Goal: Transaction & Acquisition: Purchase product/service

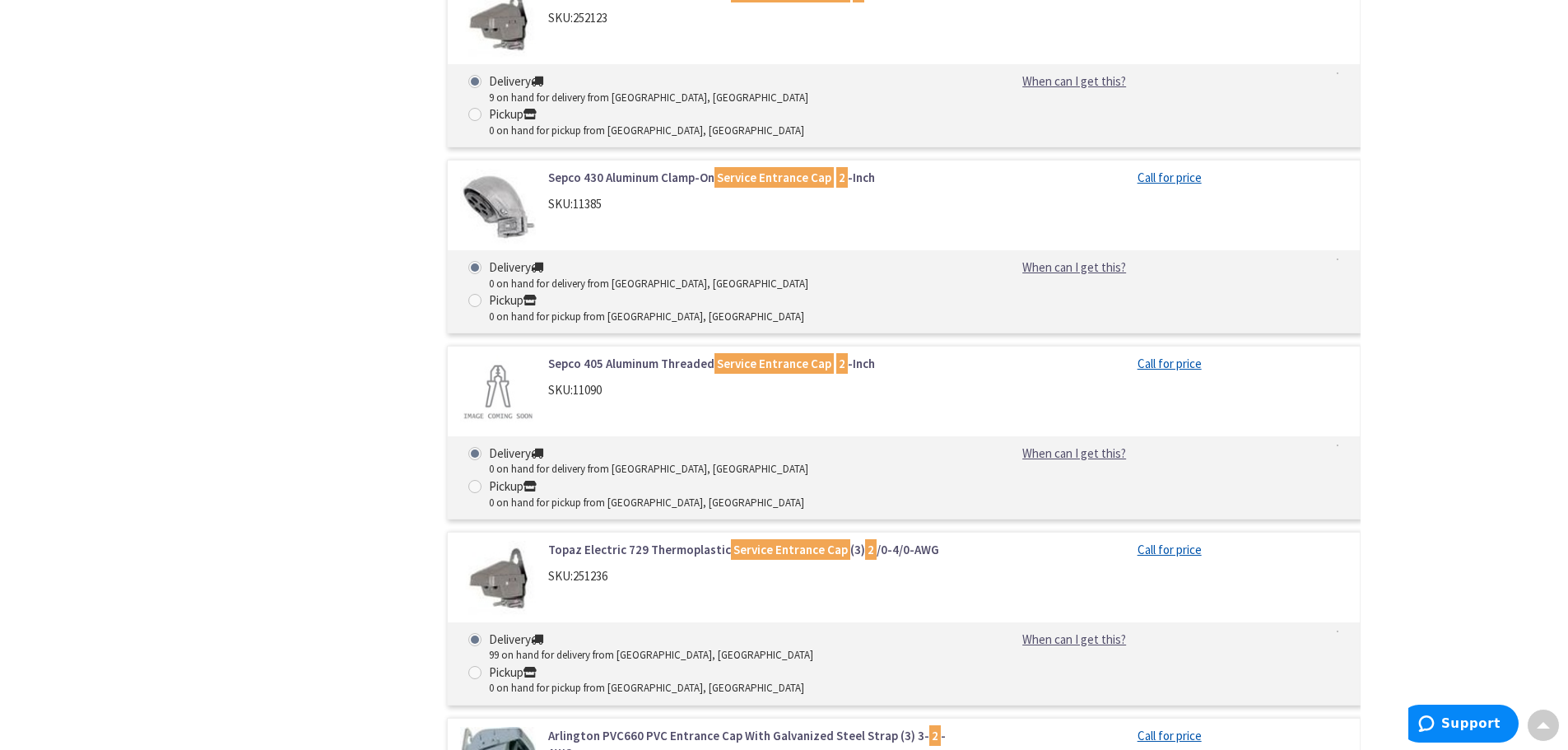
scroll to position [1390, 0]
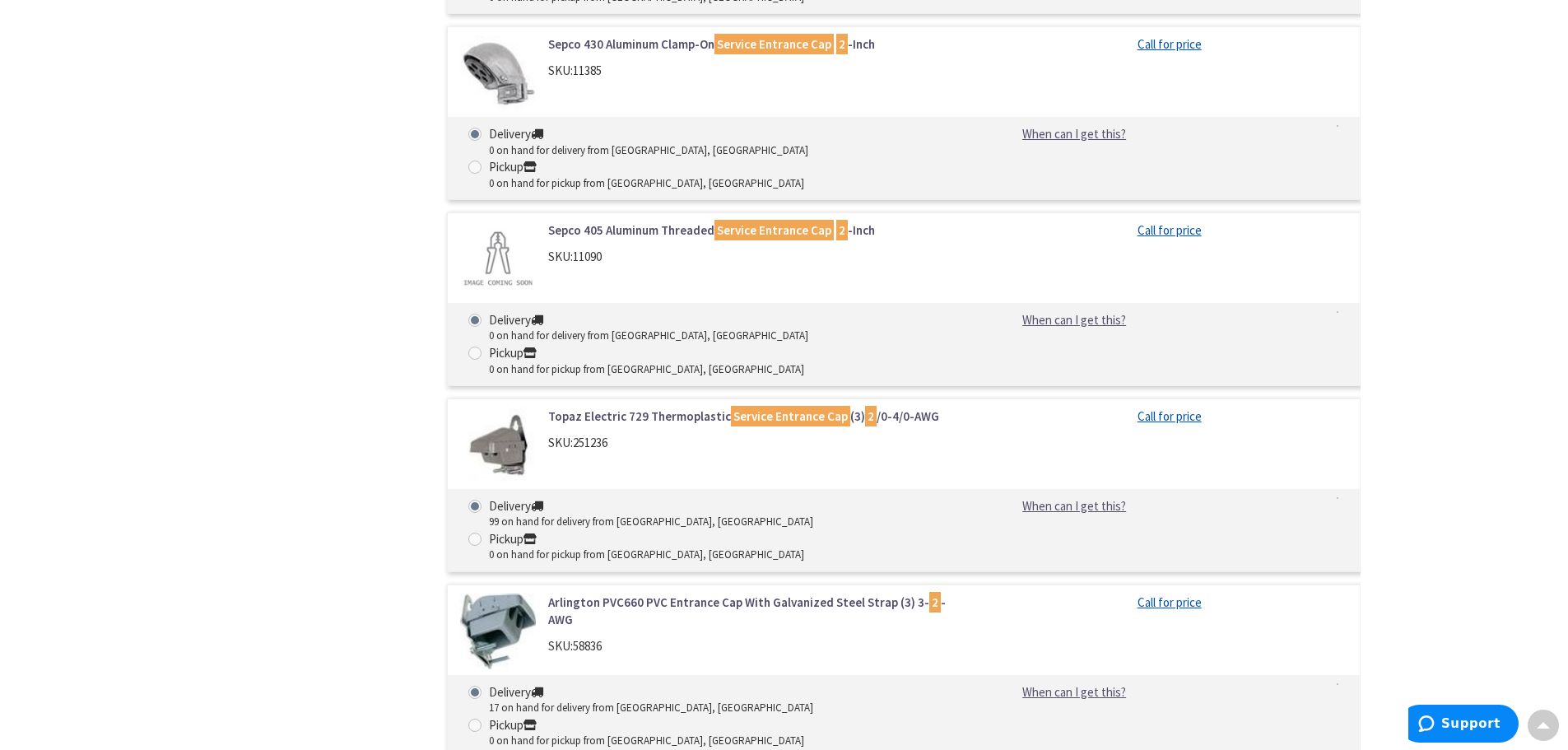
click at [854, 593] on link "Arlington PVC660 PVC Entrance Cap With Galvanized Steel Strap (3) 3- 2 -AWG" at bounding box center [757, 611] width 419 height 36
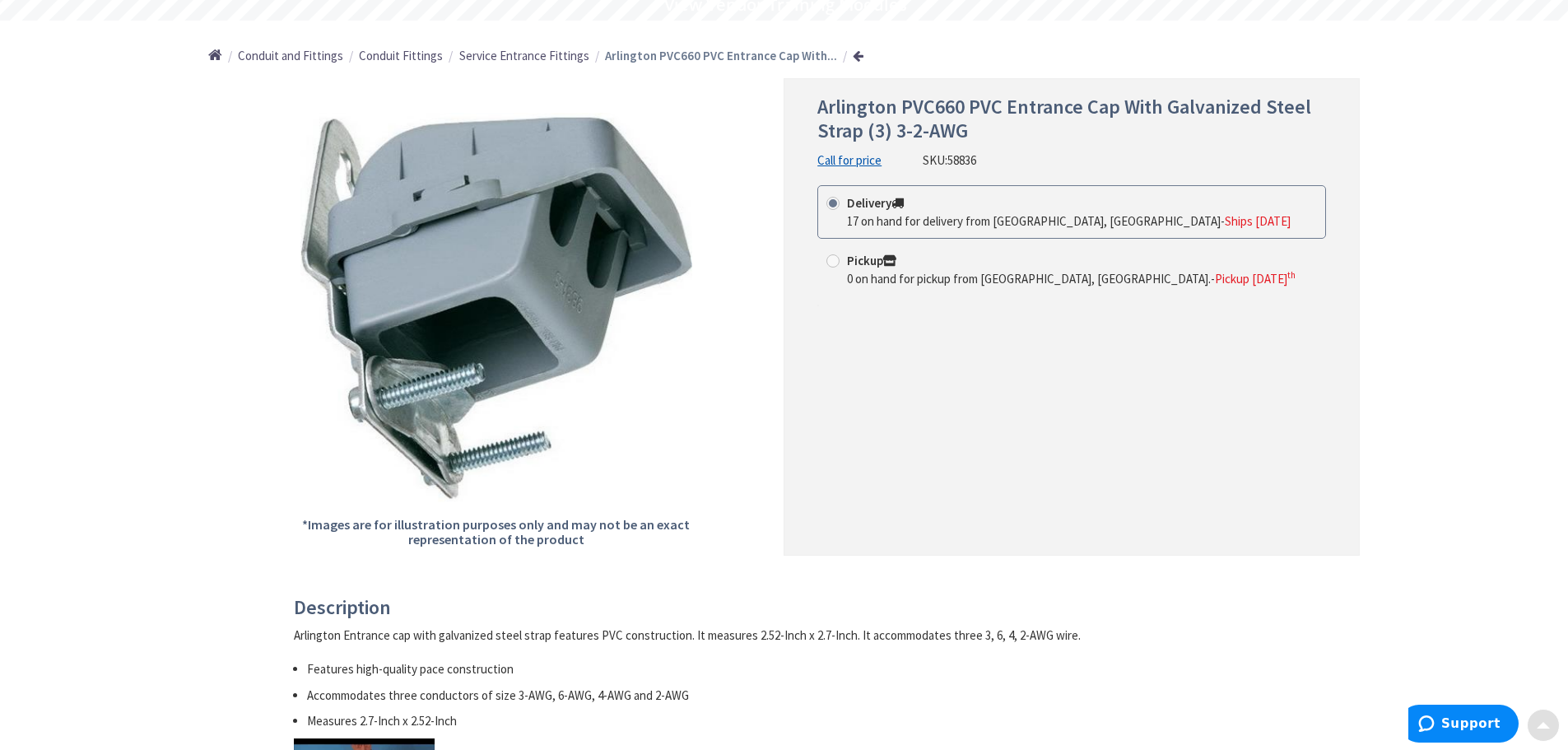
scroll to position [164, 0]
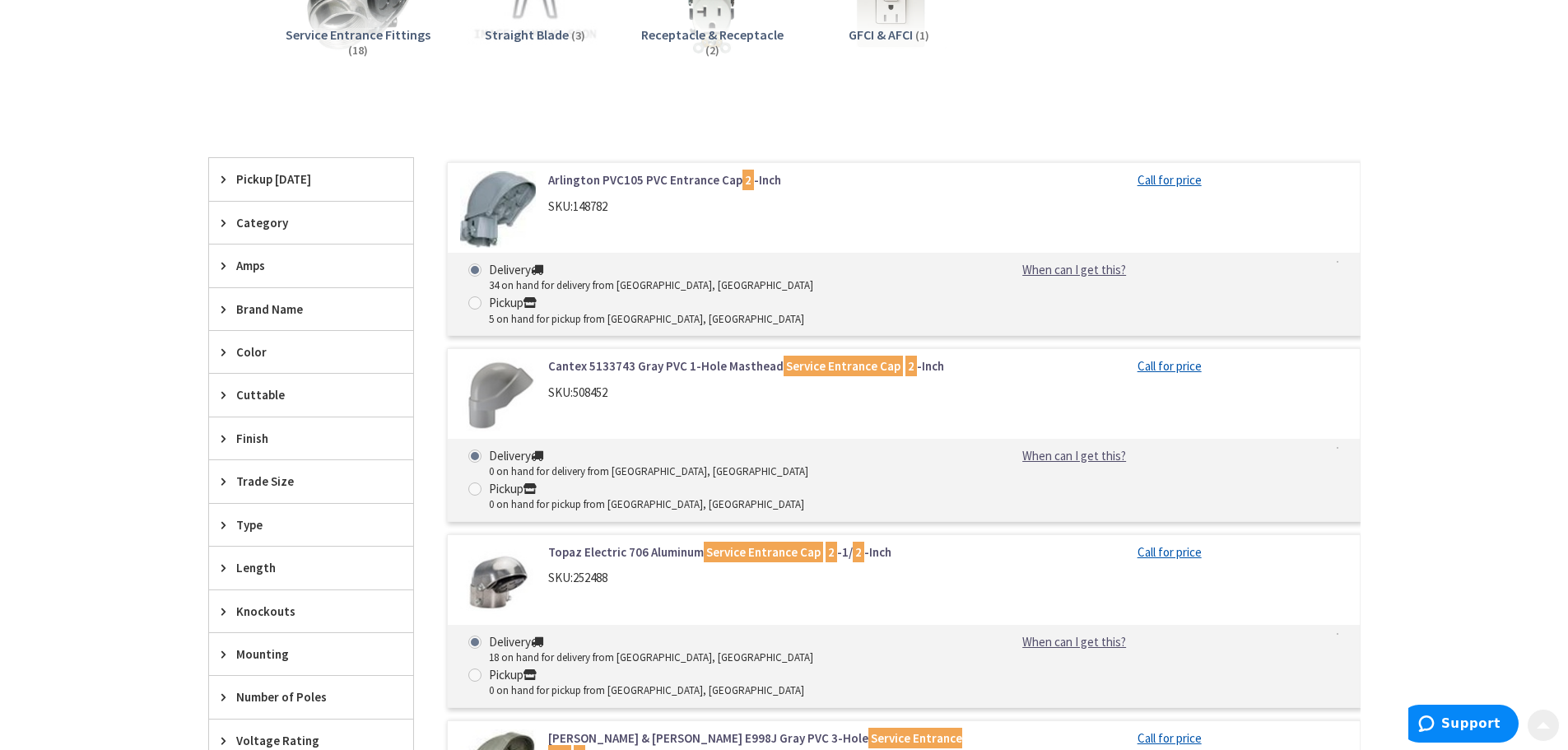
scroll to position [329, 0]
